Goal: Task Accomplishment & Management: Use online tool/utility

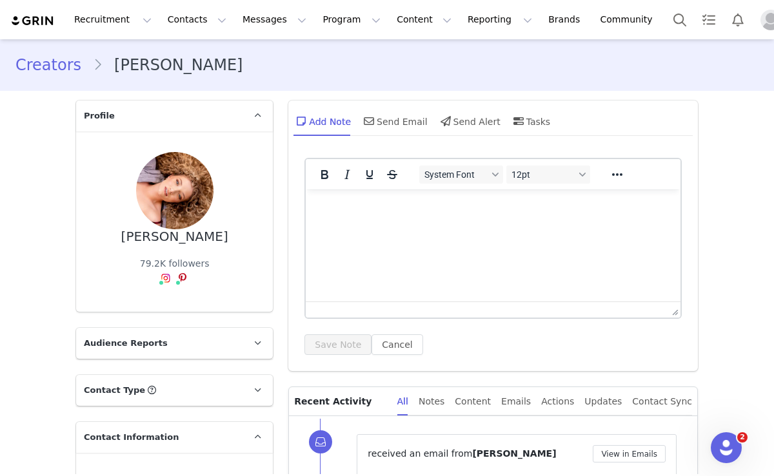
click at [760, 24] on img "Profile" at bounding box center [770, 20] width 21 height 21
click at [760, 23] on img "Profile" at bounding box center [770, 20] width 21 height 21
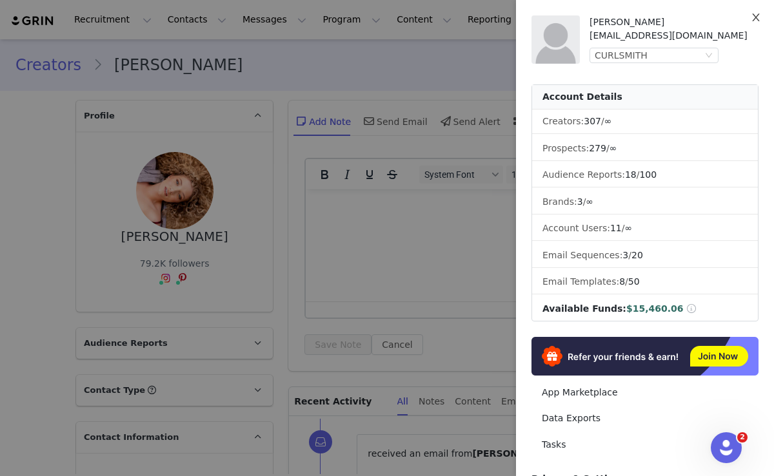
click at [754, 19] on icon "icon: close" at bounding box center [755, 17] width 10 height 10
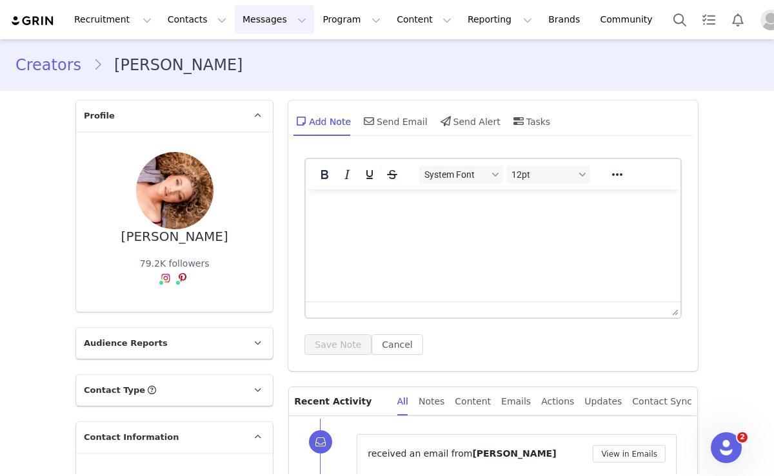
click at [255, 25] on button "Messages Messages" at bounding box center [274, 19] width 79 height 29
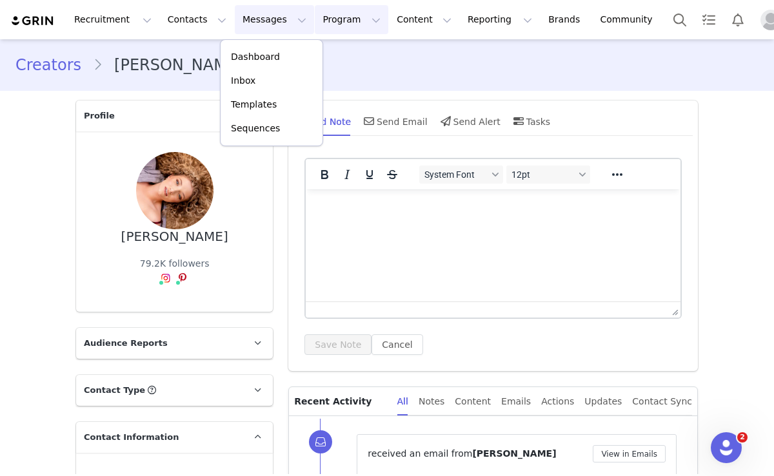
click at [322, 23] on button "Program Program" at bounding box center [352, 19] width 74 height 29
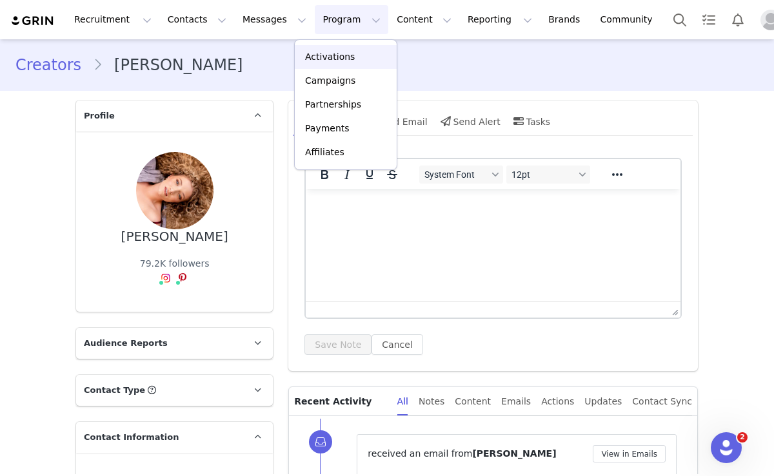
click at [323, 52] on p "Activations" at bounding box center [330, 57] width 50 height 14
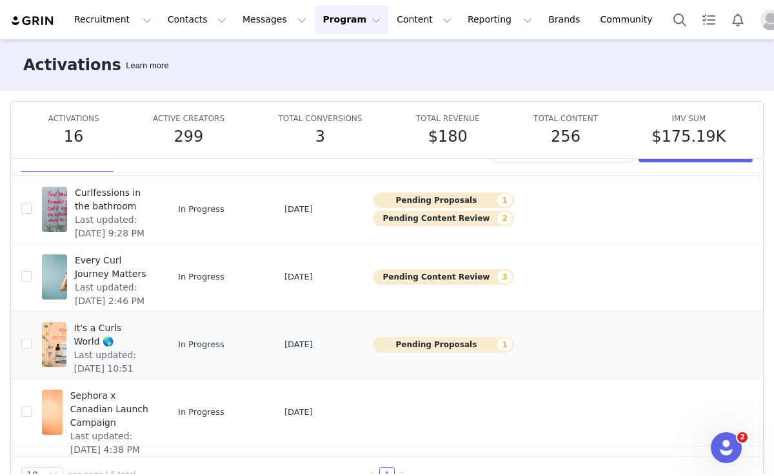
scroll to position [39, 0]
click at [105, 408] on span "Sephora x Canadian Launch Campaign" at bounding box center [109, 409] width 79 height 41
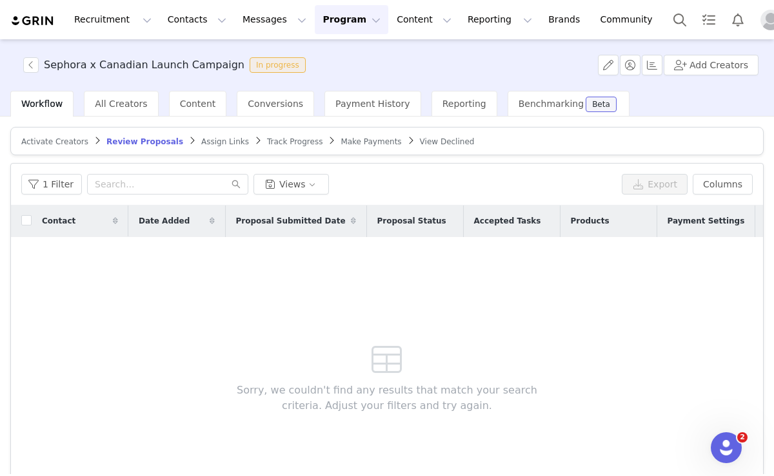
click at [341, 139] on span "Make Payments" at bounding box center [370, 141] width 61 height 9
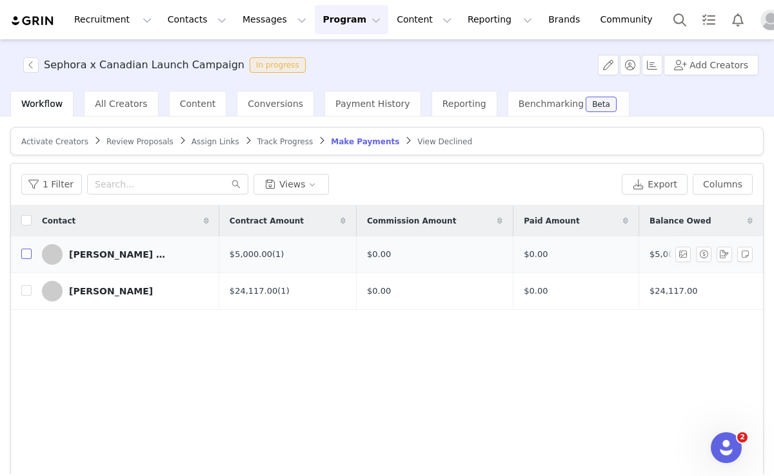
click at [24, 253] on input "checkbox" at bounding box center [26, 254] width 10 height 10
checkbox input "true"
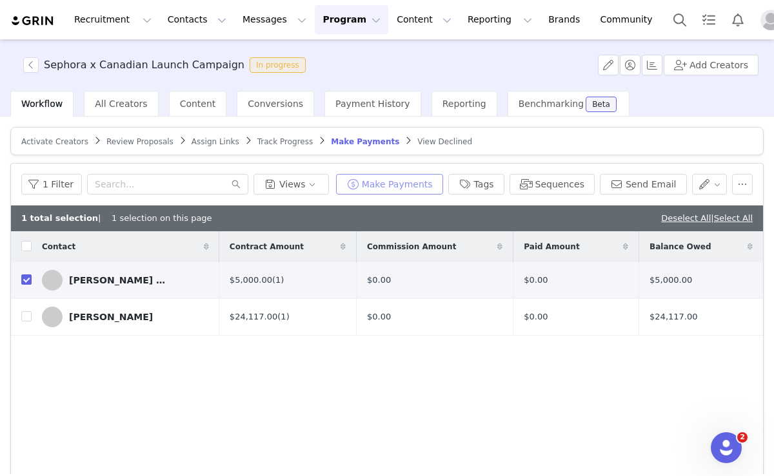
click at [413, 177] on button "Make Payments" at bounding box center [389, 184] width 107 height 21
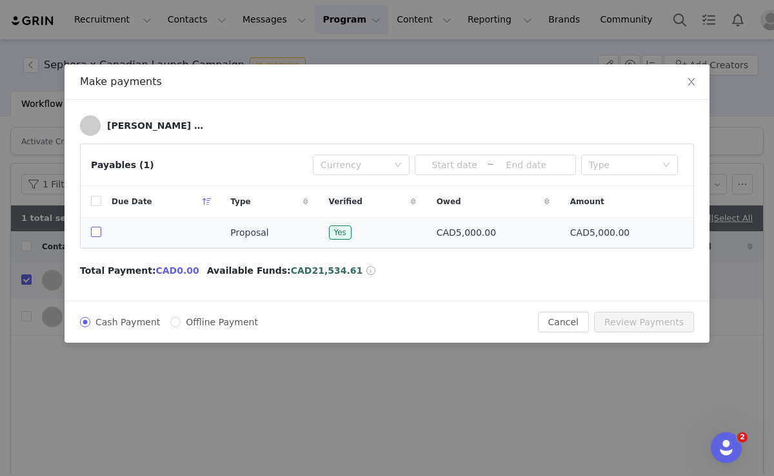
click at [97, 231] on input "checkbox" at bounding box center [96, 232] width 10 height 10
checkbox input "true"
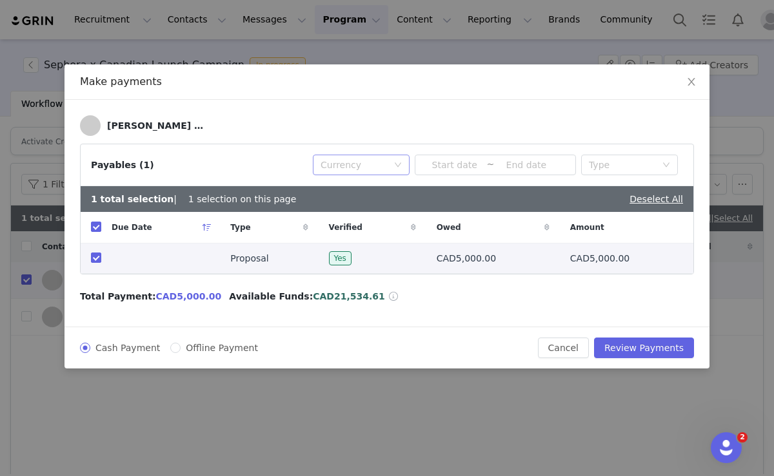
click at [360, 159] on div "Currency" at bounding box center [353, 165] width 67 height 13
click at [347, 190] on li "CAD" at bounding box center [361, 191] width 97 height 21
click at [641, 355] on button "Review Payments" at bounding box center [644, 348] width 100 height 21
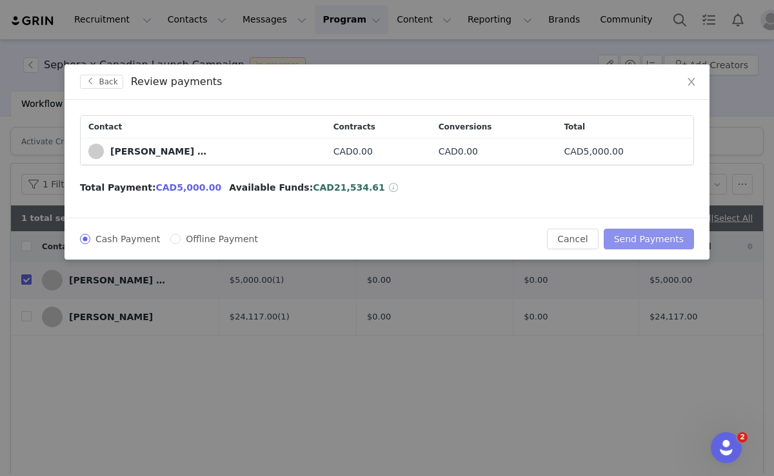
click at [657, 234] on button "Send Payments" at bounding box center [648, 239] width 90 height 21
